Goal: Information Seeking & Learning: Learn about a topic

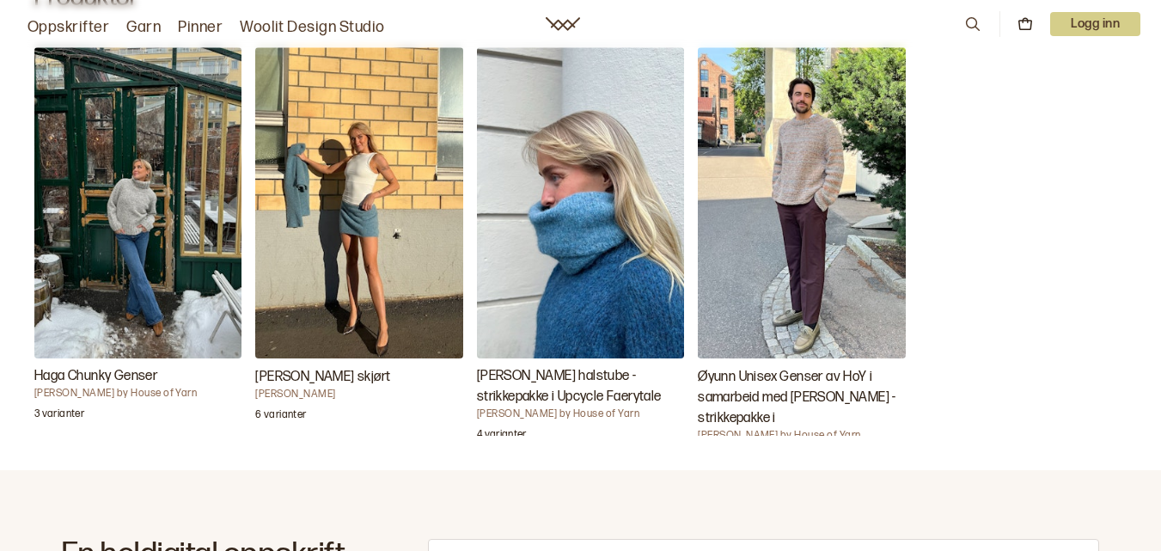
scroll to position [633, 0]
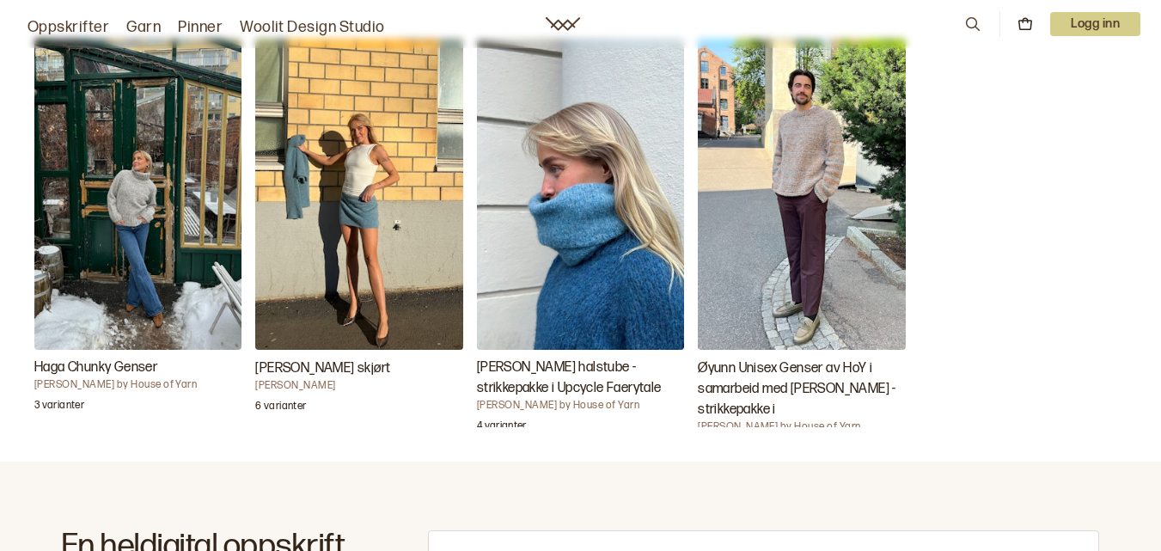
click at [174, 191] on img "Haga Chunky Genser" at bounding box center [137, 194] width 207 height 311
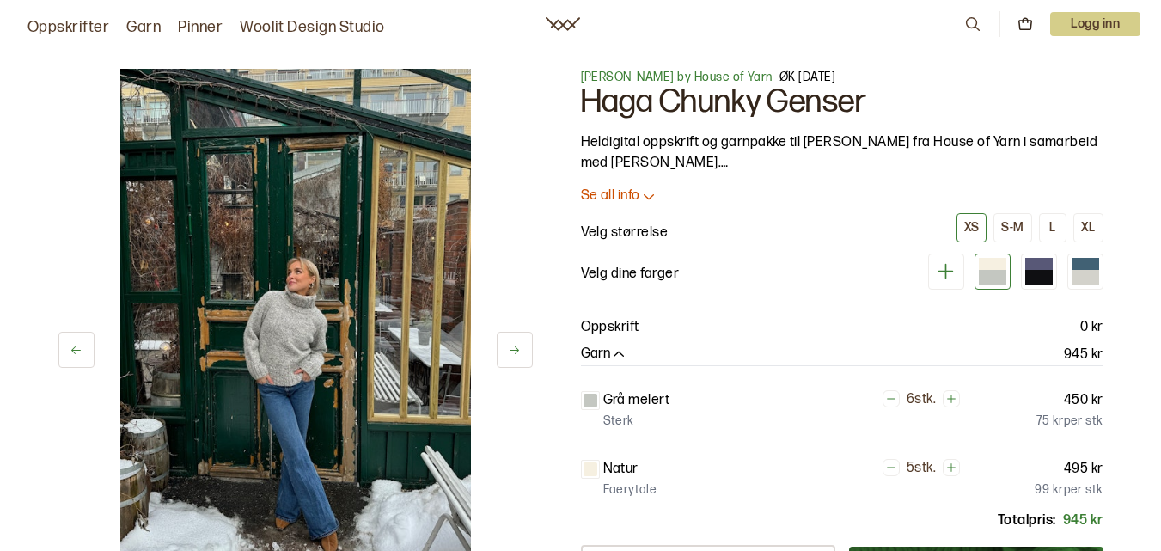
click at [519, 353] on icon at bounding box center [514, 350] width 13 height 13
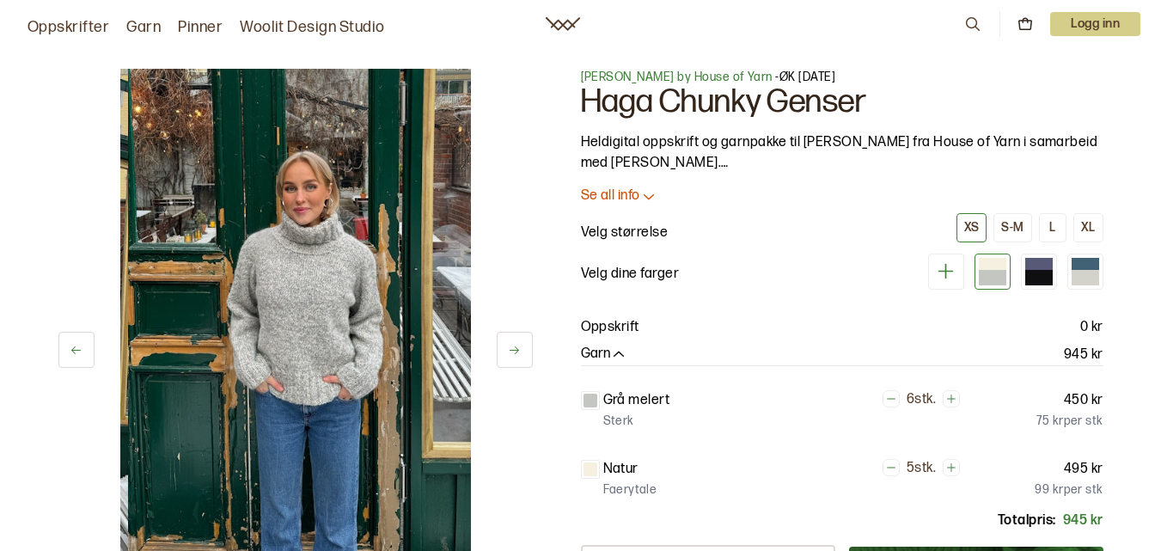
click at [504, 349] on button at bounding box center [515, 350] width 36 height 36
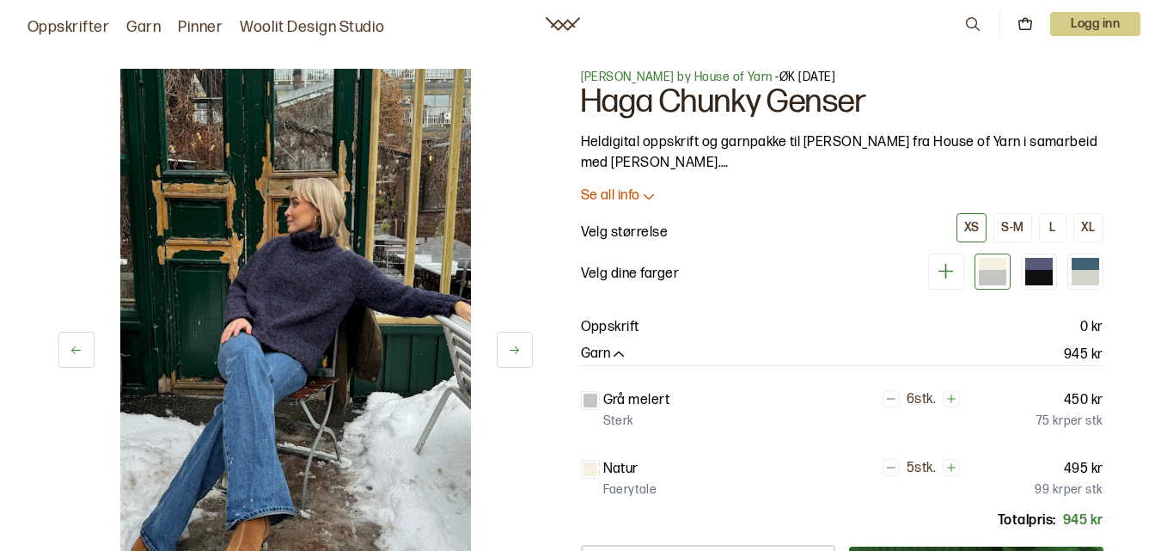
click at [504, 348] on button at bounding box center [515, 350] width 36 height 36
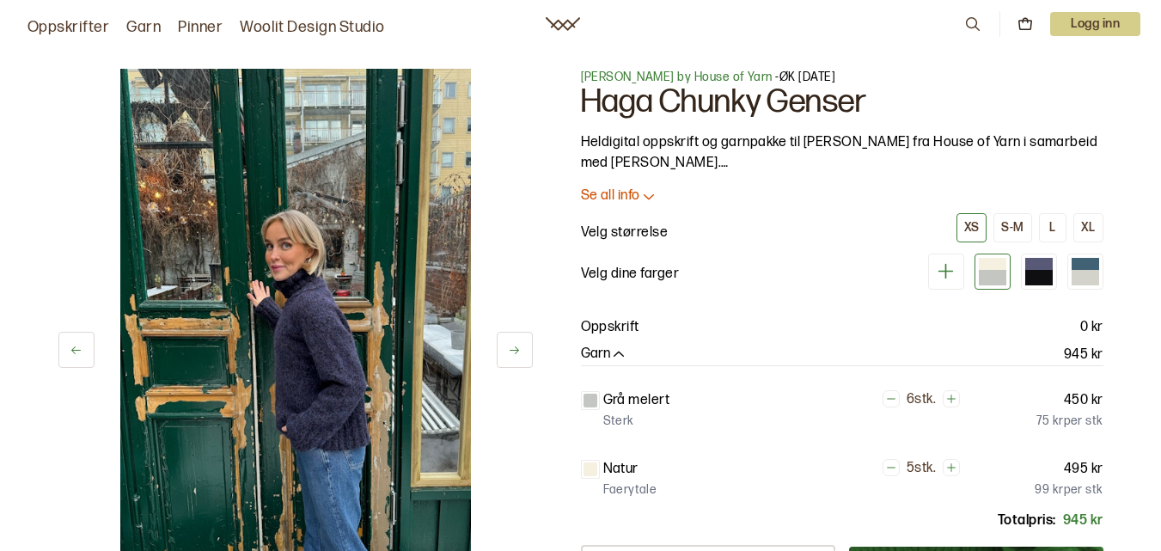
click at [504, 359] on button at bounding box center [515, 350] width 36 height 36
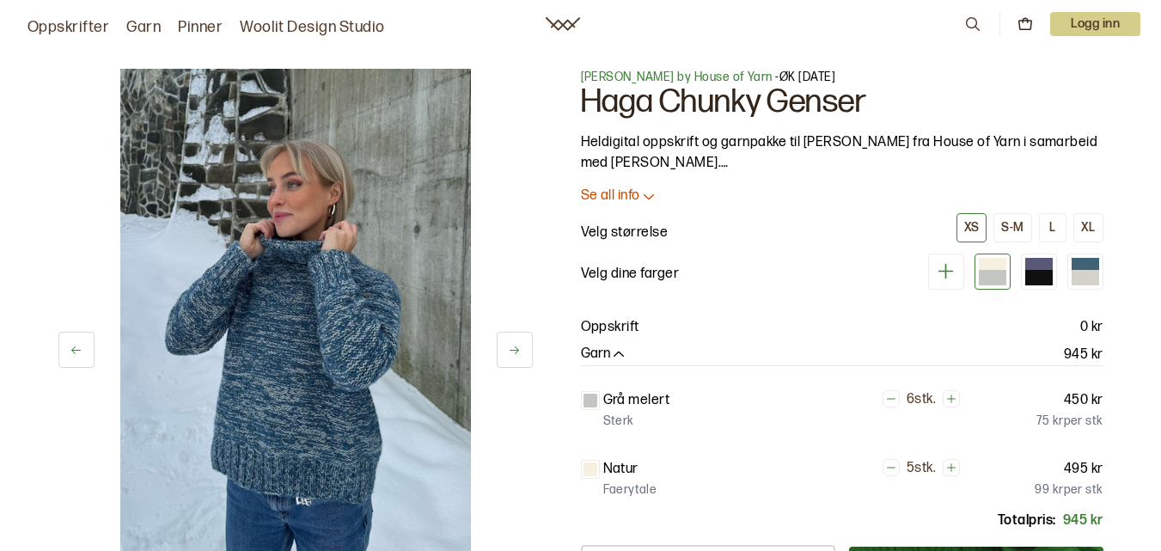
click at [504, 357] on button at bounding box center [515, 350] width 36 height 36
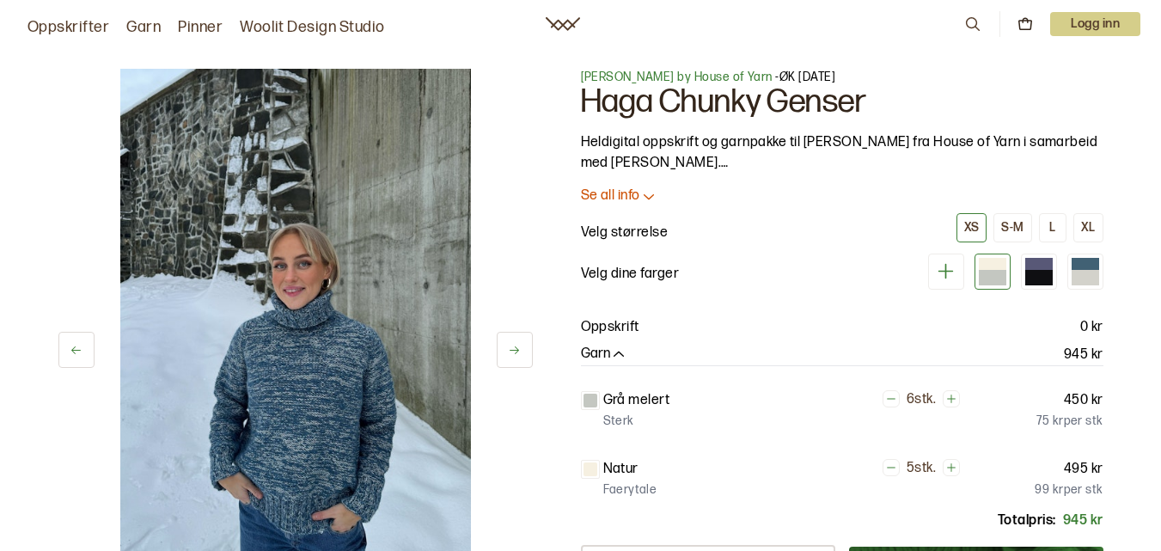
click at [504, 357] on button at bounding box center [515, 350] width 36 height 36
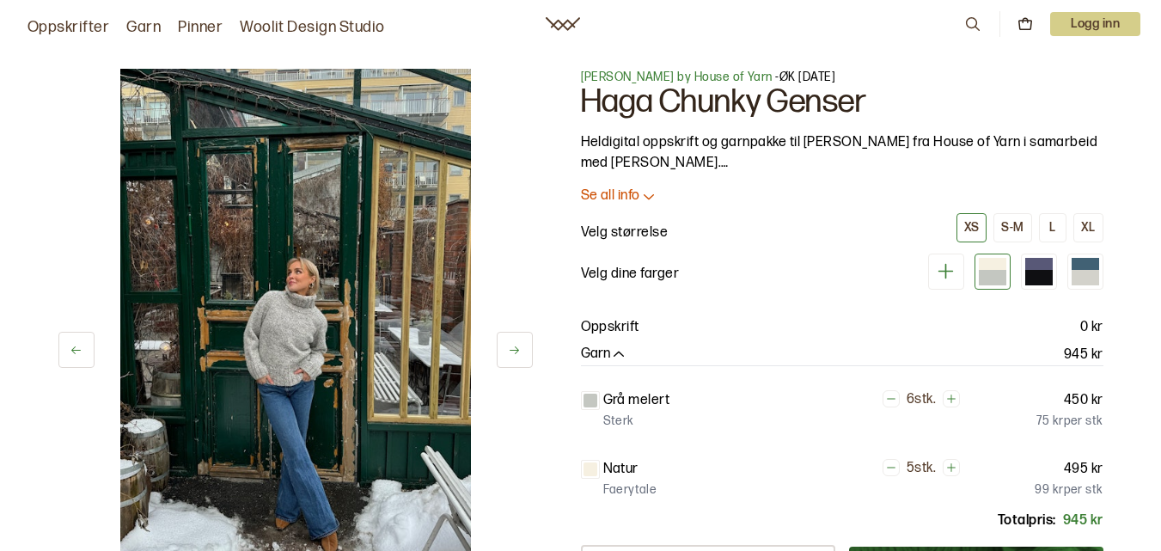
scroll to position [1, 0]
click at [626, 195] on p "Se all info" at bounding box center [610, 195] width 59 height 18
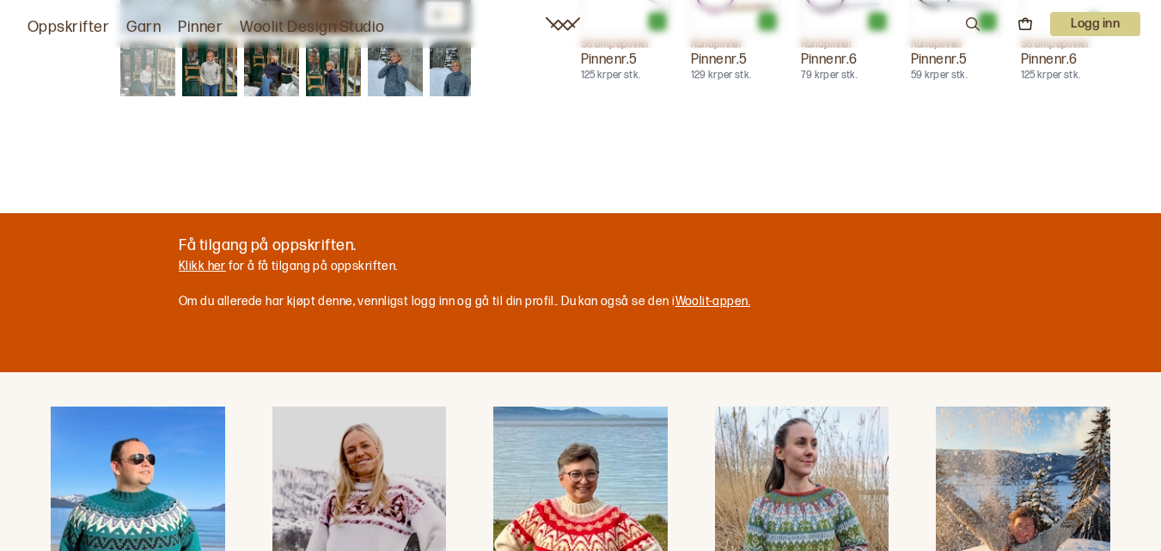
scroll to position [1378, 0]
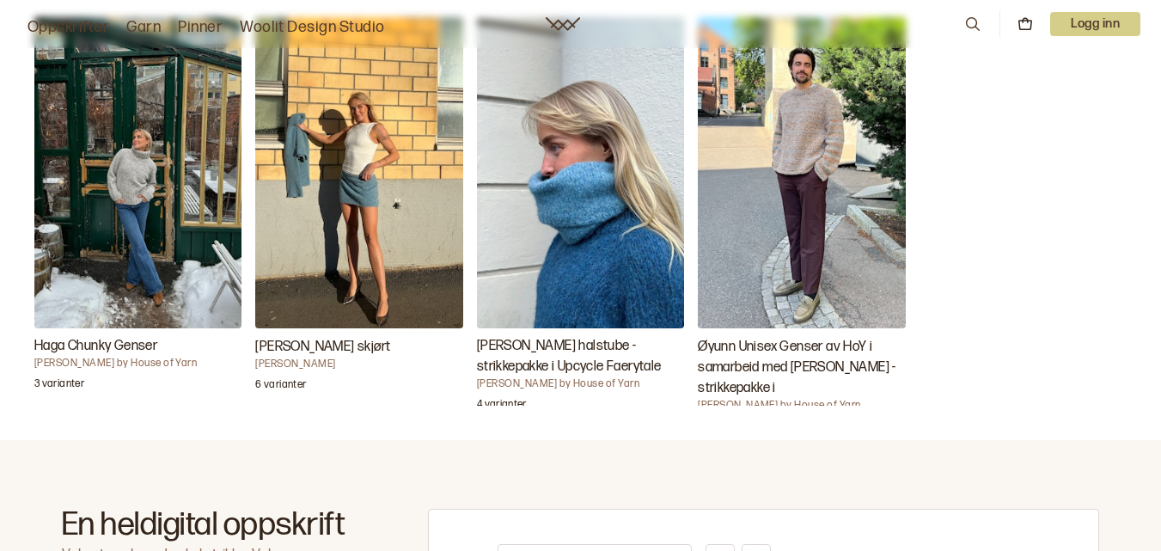
scroll to position [656, 0]
click at [833, 149] on img "Øyunn Unisex Genser av HoY i samarbeid med Øyunn Krogh - strikkepakke i" at bounding box center [801, 171] width 207 height 311
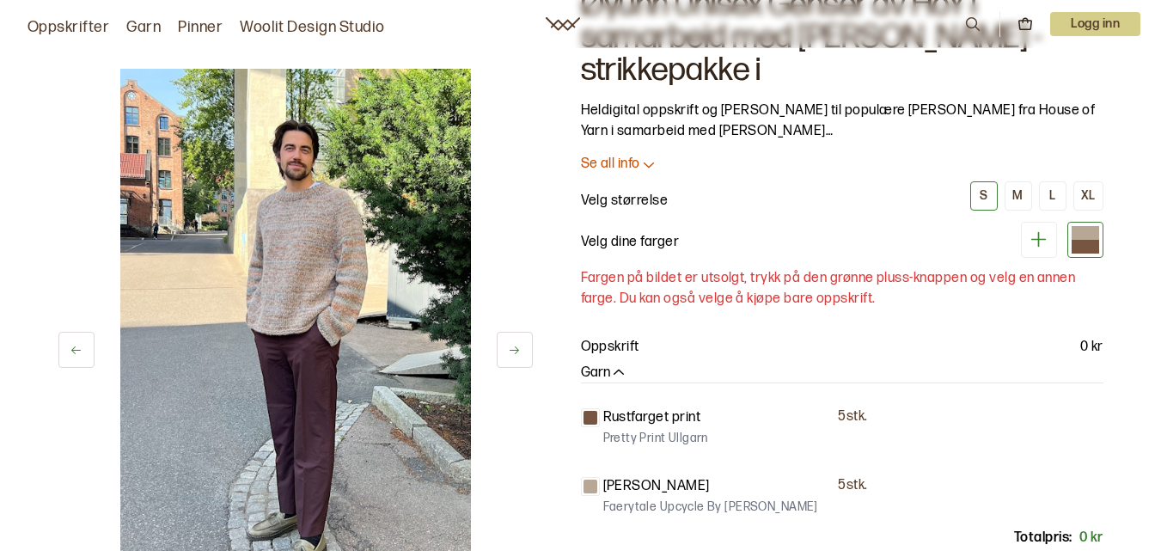
scroll to position [134, 0]
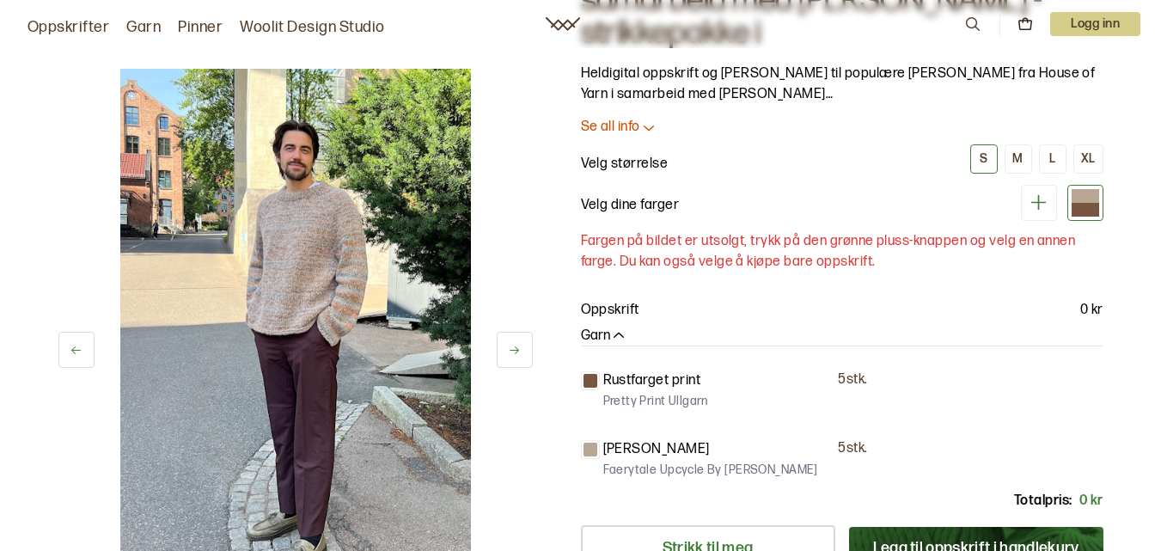
click at [504, 351] on button at bounding box center [515, 350] width 36 height 36
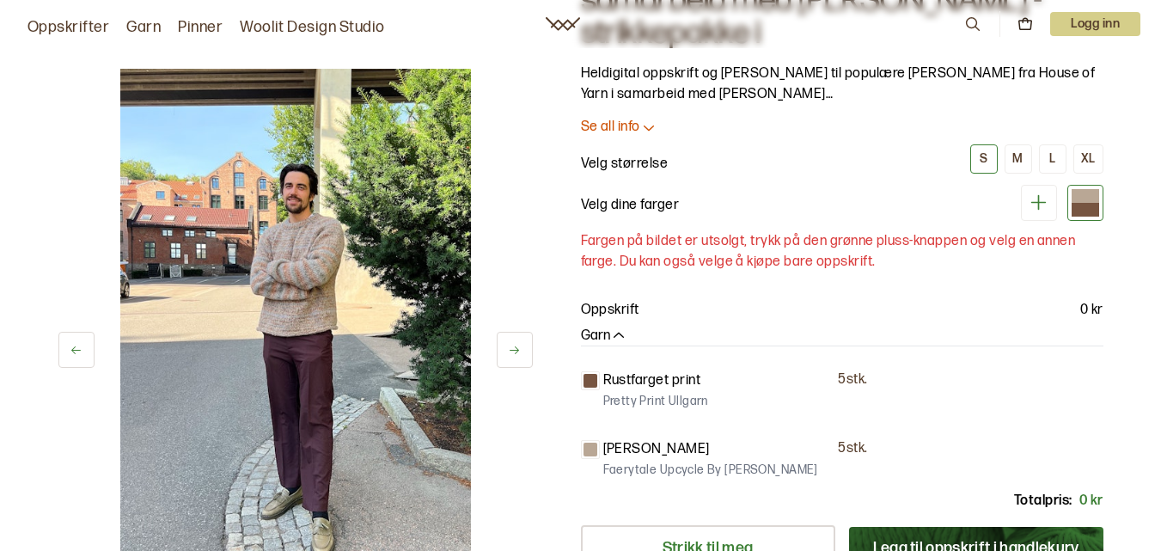
click at [512, 349] on icon at bounding box center [514, 350] width 13 height 13
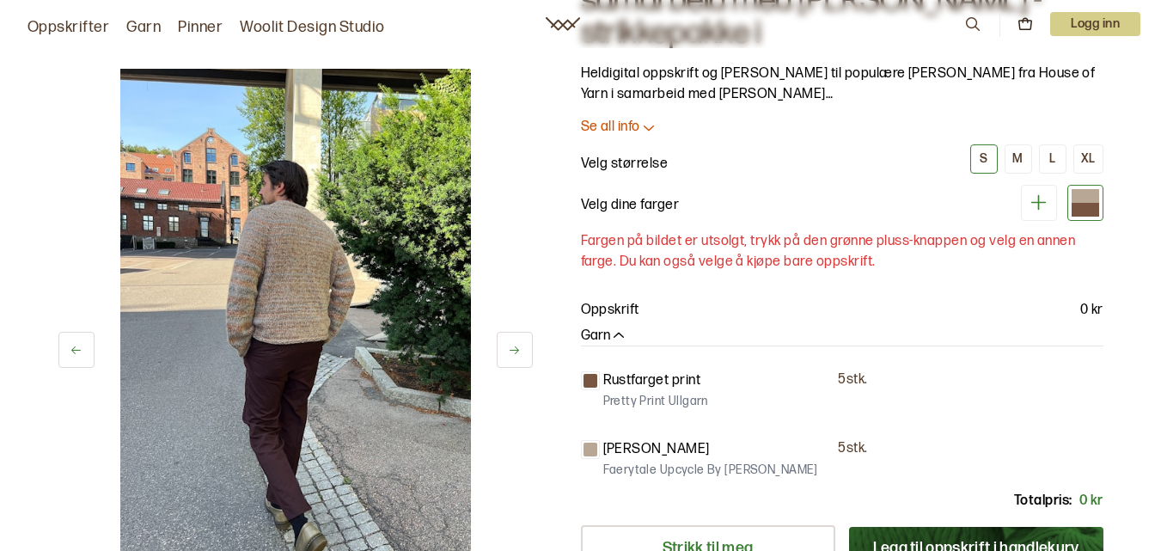
click at [497, 340] on button at bounding box center [515, 350] width 36 height 36
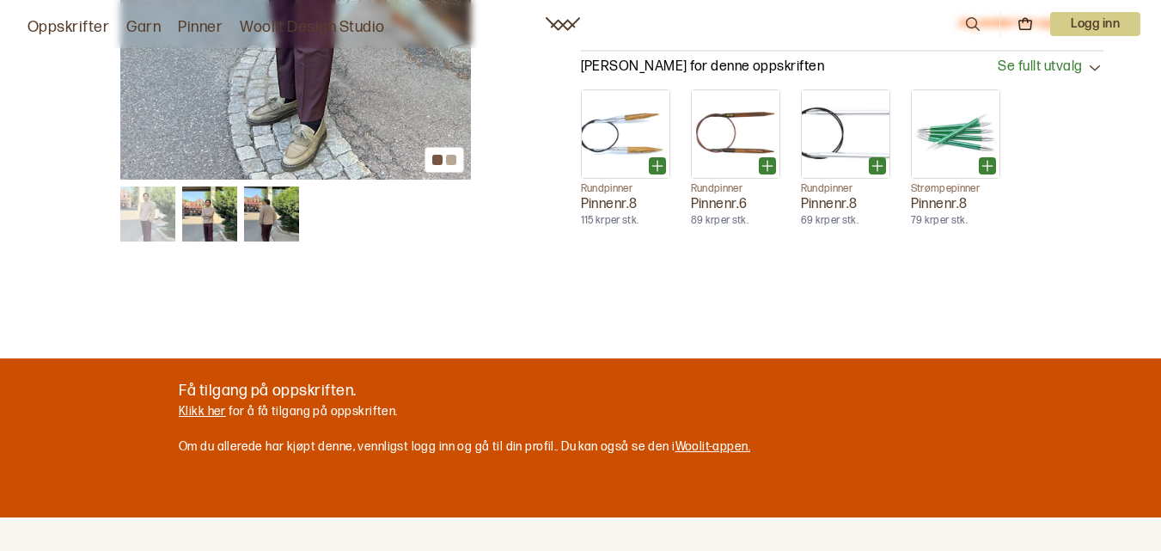
scroll to position [711, 0]
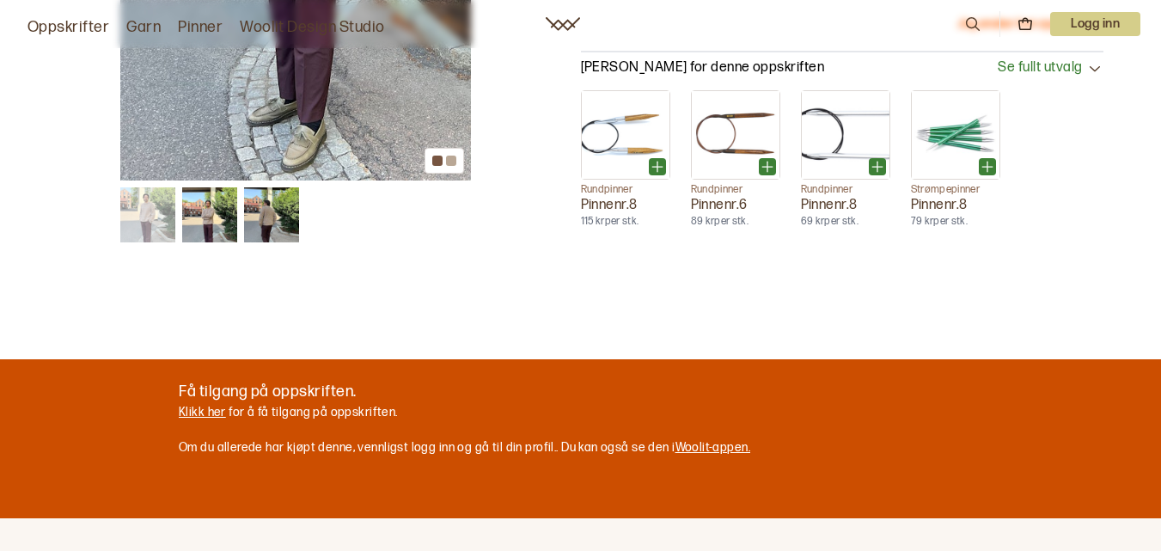
click at [274, 196] on img at bounding box center [271, 214] width 55 height 55
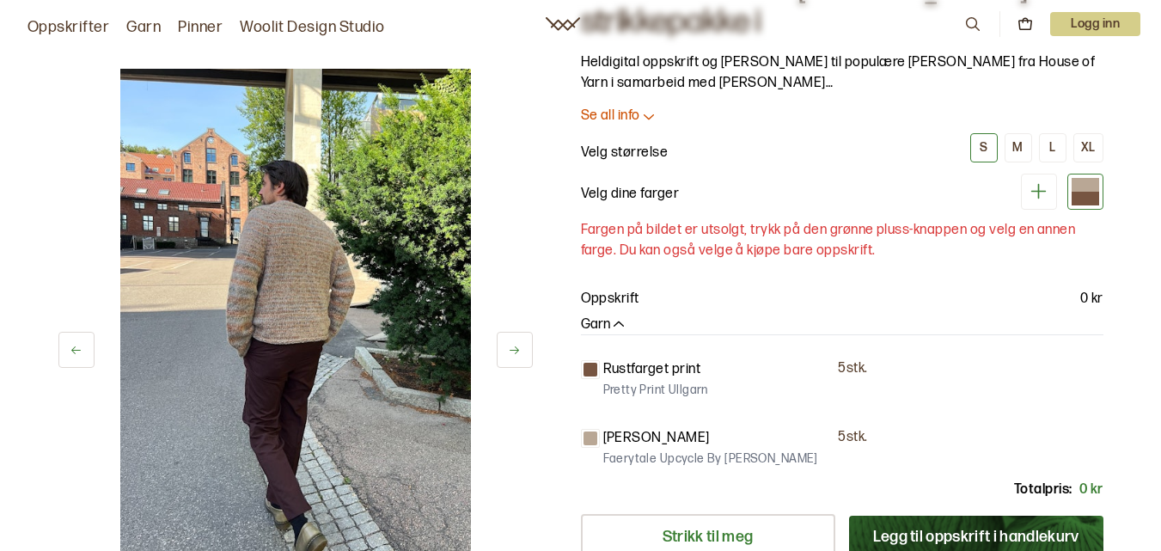
scroll to position [142, 0]
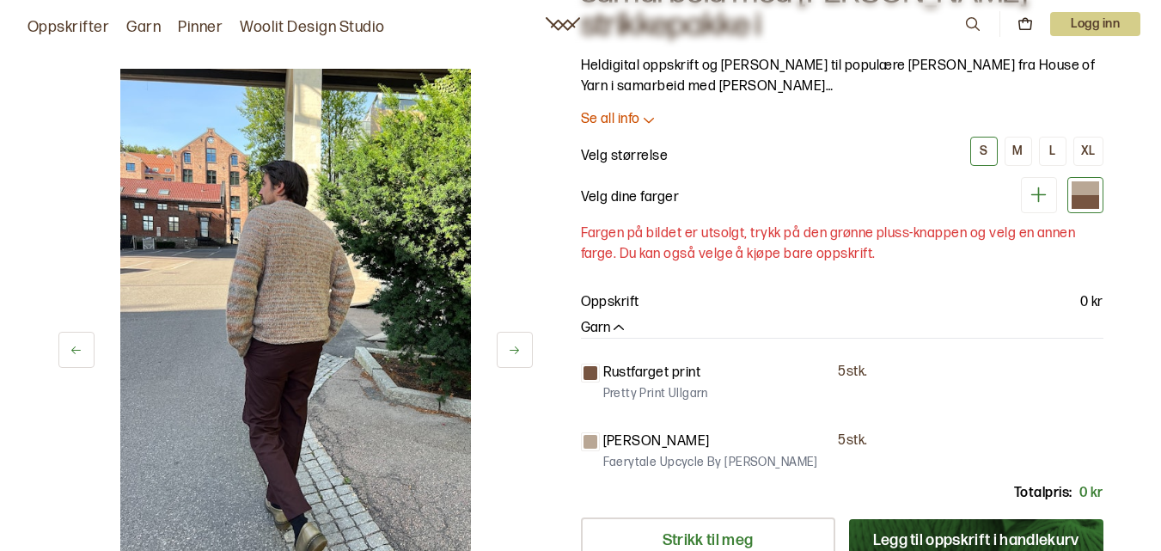
click at [650, 389] on p "Pretty Print Ullgarn" at bounding box center [655, 393] width 105 height 17
click at [615, 359] on div "Rustfarget print 5 stk. Pretty Print Ullgarn" at bounding box center [842, 378] width 522 height 58
click at [591, 372] on div at bounding box center [590, 373] width 14 height 14
click at [628, 406] on div "Rustfarget print 5 stk. Pretty Print Ullgarn" at bounding box center [842, 378] width 522 height 58
